Goal: Information Seeking & Learning: Check status

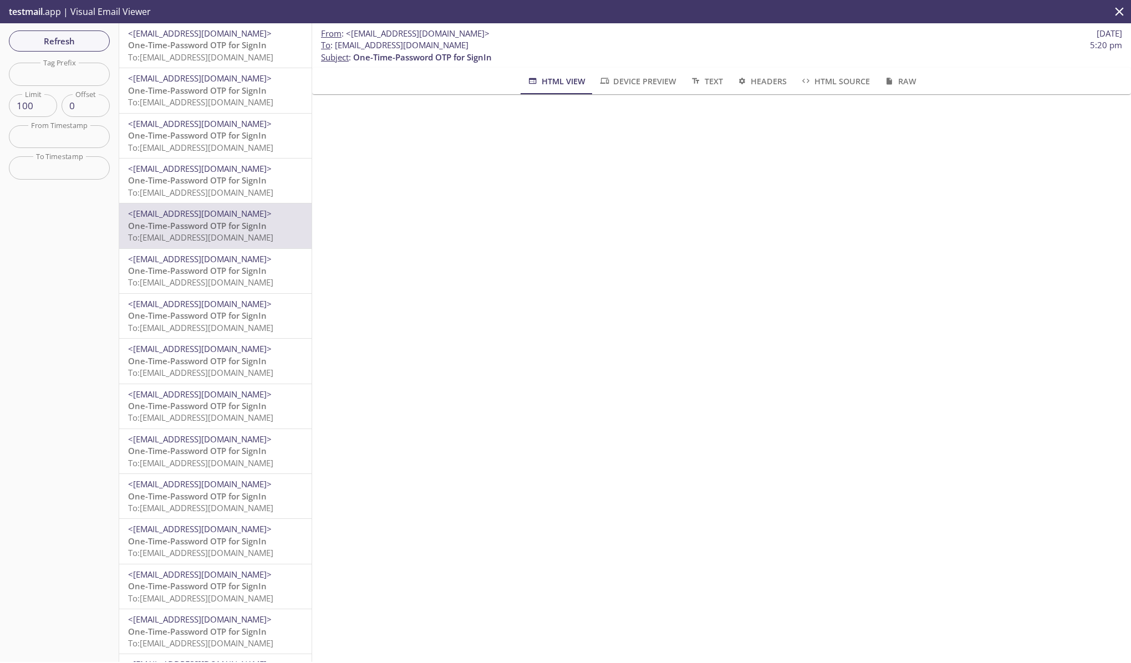
click at [171, 43] on span "One-Time-Password OTP for SignIn" at bounding box center [197, 44] width 139 height 11
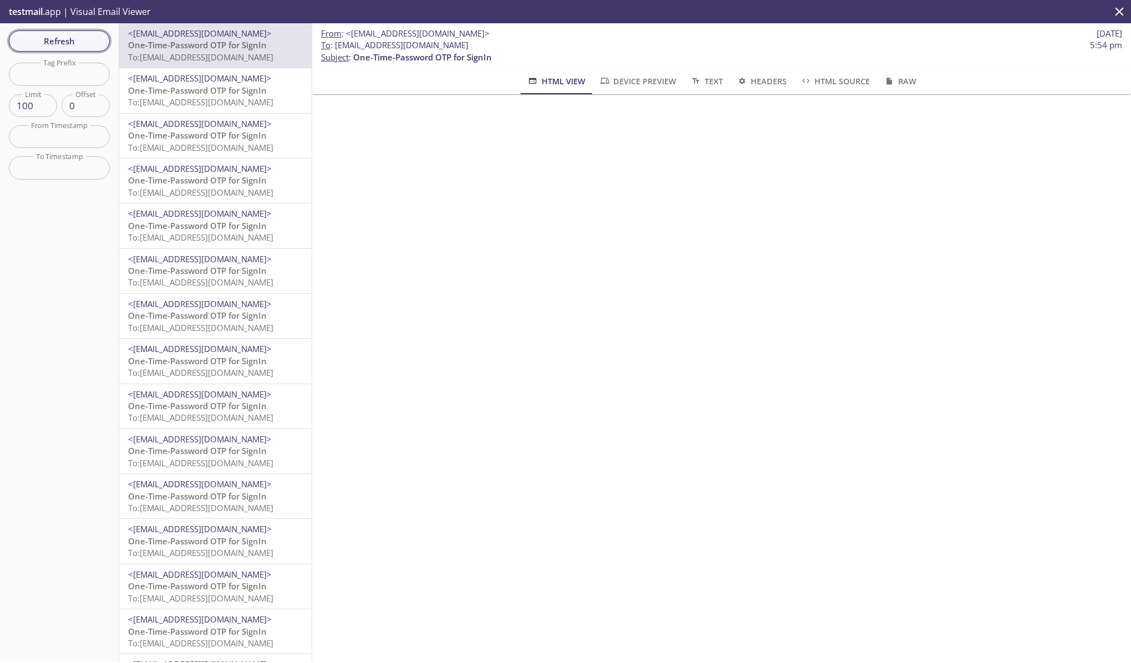
click at [74, 38] on span "Refresh" at bounding box center [59, 41] width 83 height 14
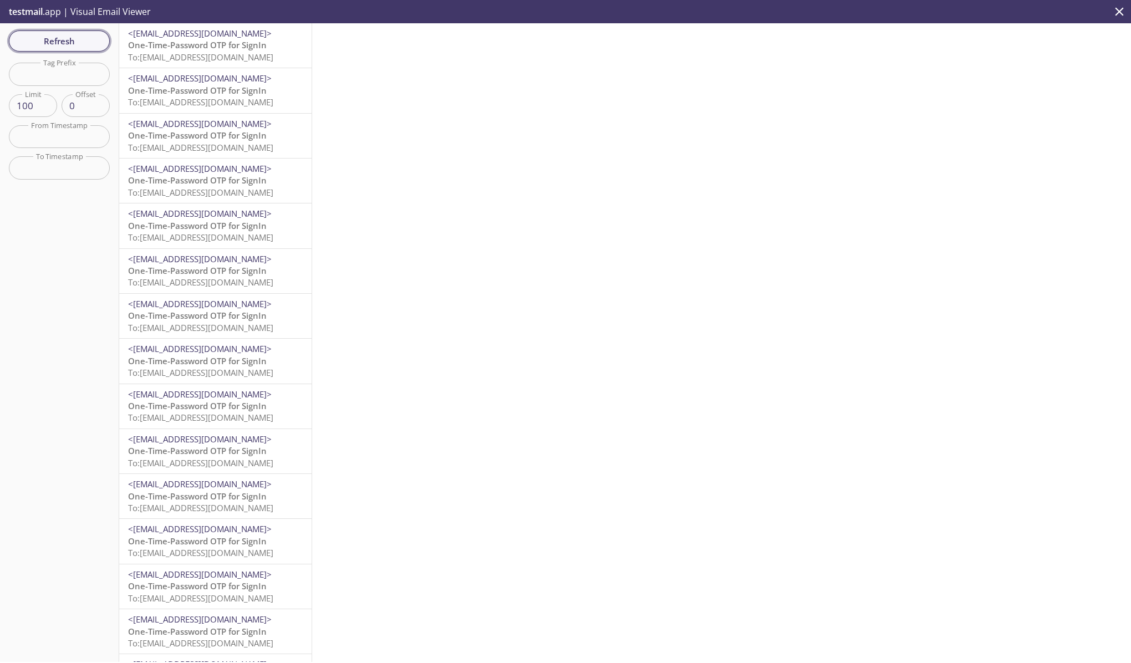
click at [92, 45] on span "Refresh" at bounding box center [59, 41] width 83 height 14
click at [197, 56] on span "To: edgeup.oprnd@inbox.testmail.app" at bounding box center [200, 57] width 145 height 11
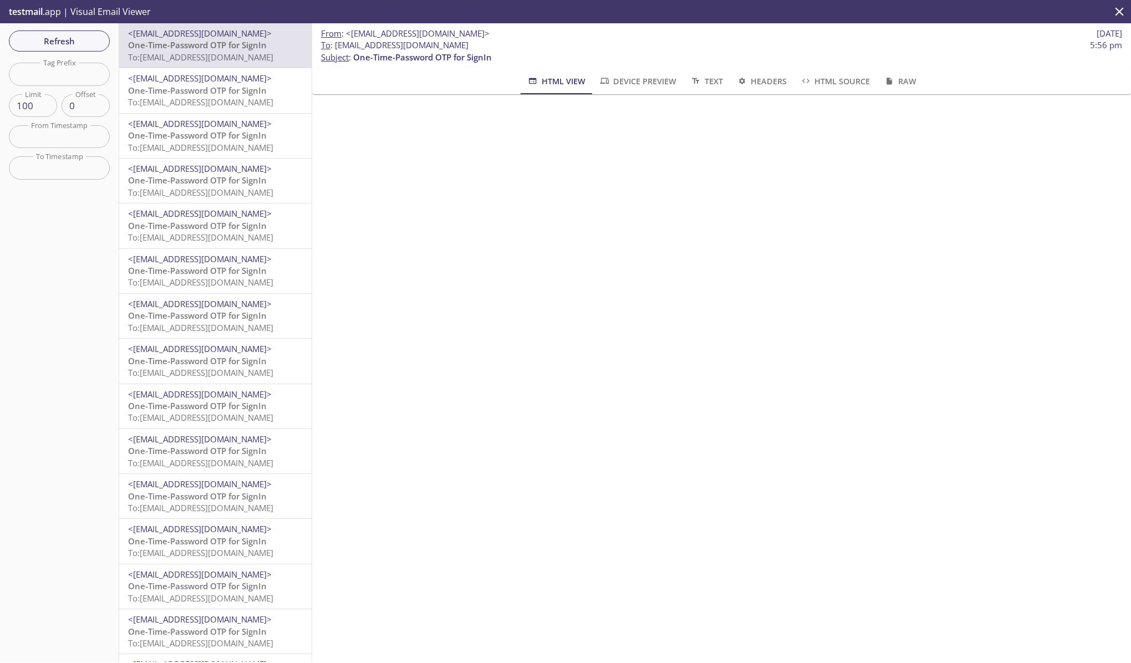
click at [256, 48] on span "One-Time-Password OTP for SignIn" at bounding box center [197, 44] width 139 height 11
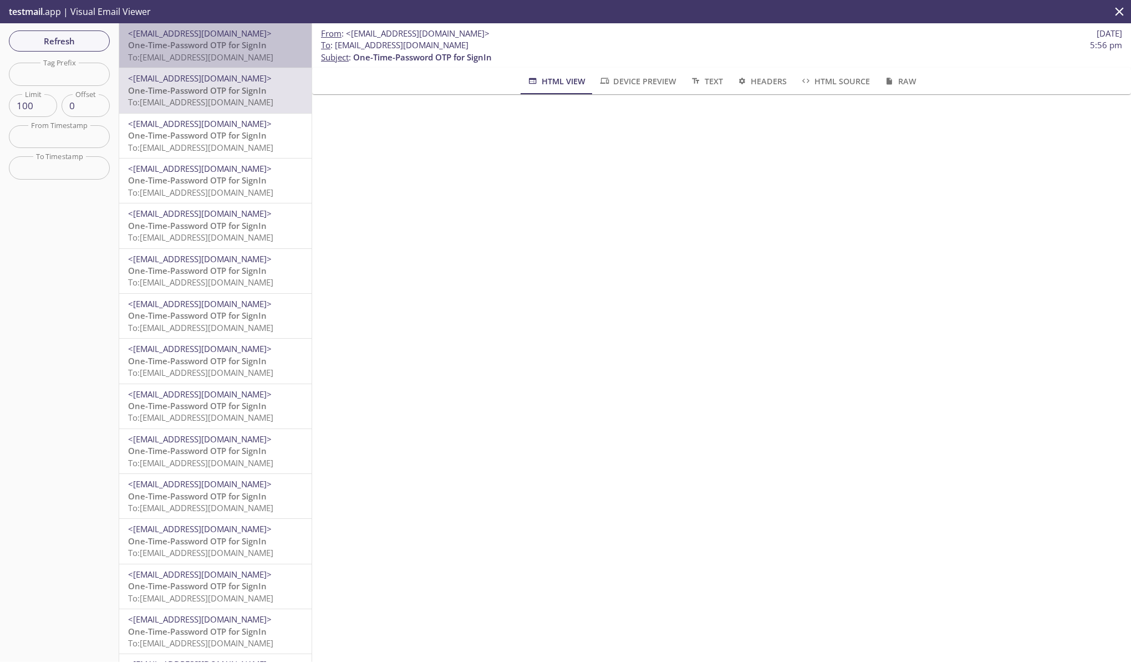
click at [221, 45] on span "One-Time-Password OTP for SignIn" at bounding box center [197, 44] width 139 height 11
